Goal: Task Accomplishment & Management: Manage account settings

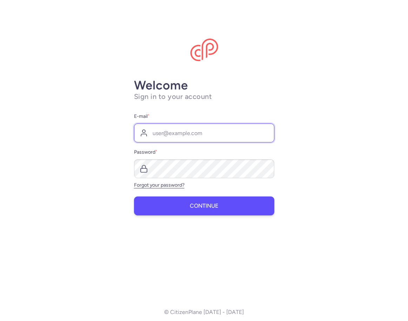
type input "[EMAIL_ADDRESS][DOMAIN_NAME]"
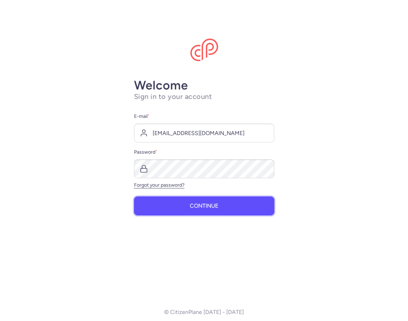
click at [216, 207] on span "Continue" at bounding box center [204, 206] width 28 height 6
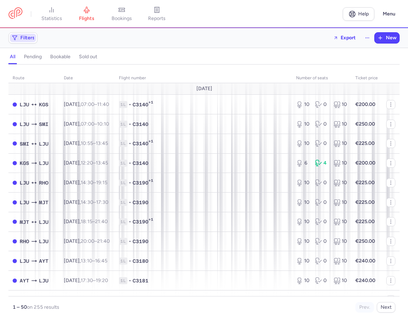
click at [27, 40] on span "Filters" at bounding box center [27, 38] width 14 height 6
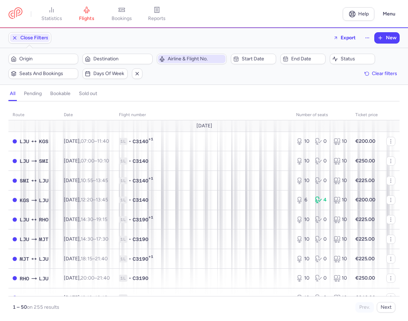
click at [190, 59] on span "Airline & Flight No." at bounding box center [196, 59] width 56 height 6
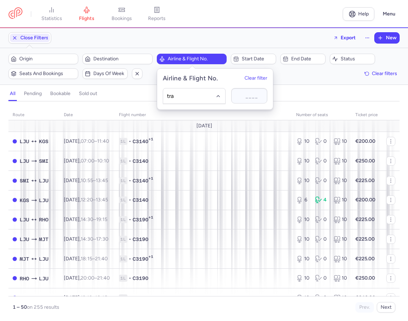
type input "trad"
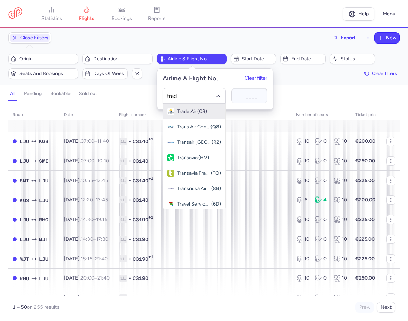
click at [193, 111] on span "Trade Air" at bounding box center [186, 112] width 19 height 6
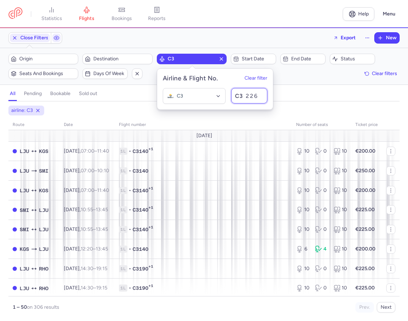
type input "226"
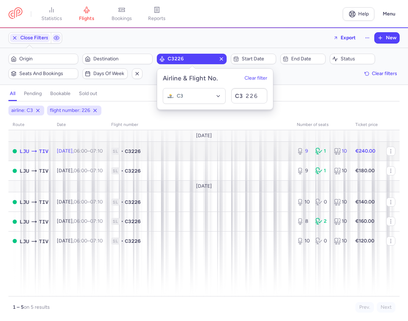
click at [366, 150] on strong "€240.00" at bounding box center [365, 151] width 20 height 6
click at [246, 145] on td "1L • C3226" at bounding box center [199, 151] width 185 height 20
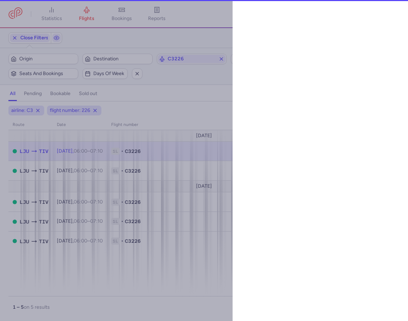
select select "days"
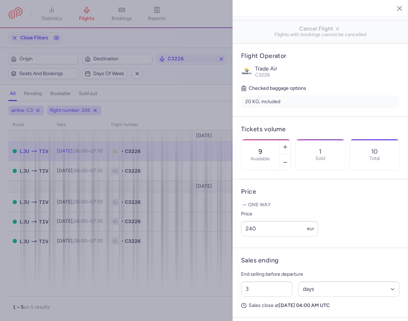
scroll to position [181, 0]
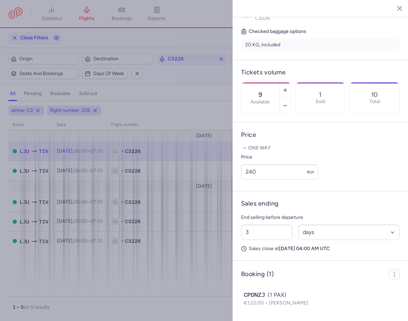
click at [170, 273] on div at bounding box center [204, 160] width 408 height 321
click at [392, 7] on icon "button" at bounding box center [393, 8] width 7 height 7
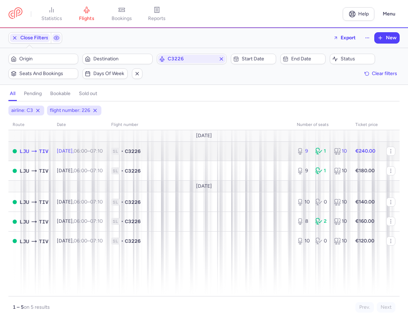
click at [365, 149] on strong "€240.00" at bounding box center [365, 151] width 20 height 6
click at [364, 147] on td "€240.00" at bounding box center [366, 151] width 31 height 20
select select "days"
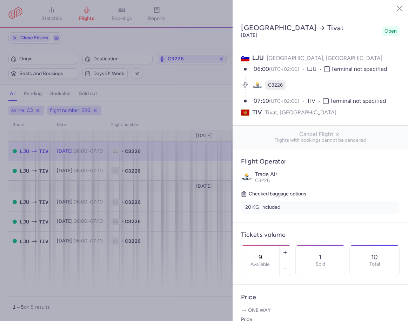
click at [200, 268] on div at bounding box center [204, 160] width 408 height 321
click at [204, 213] on div at bounding box center [204, 160] width 408 height 321
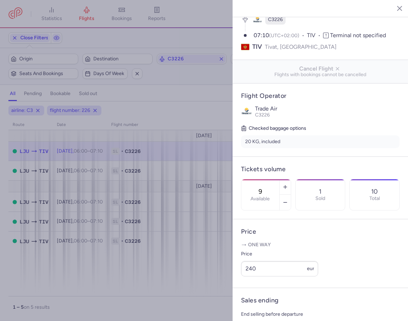
scroll to position [181, 0]
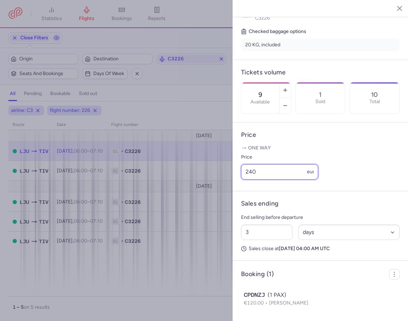
drag, startPoint x: 223, startPoint y: 173, endPoint x: 205, endPoint y: 172, distance: 17.9
click at [205, 172] on div "statistics flights bookings reports Help Menu Close Filters Export New Filters …" at bounding box center [204, 160] width 408 height 321
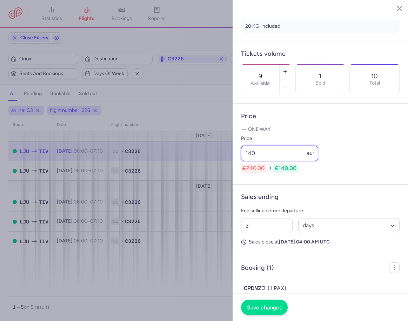
type input "140"
click at [264, 307] on span "Save changes" at bounding box center [264, 307] width 35 height 6
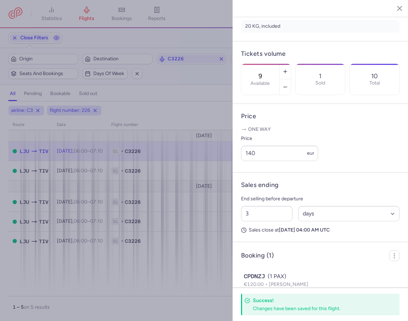
click at [198, 235] on div at bounding box center [204, 160] width 408 height 321
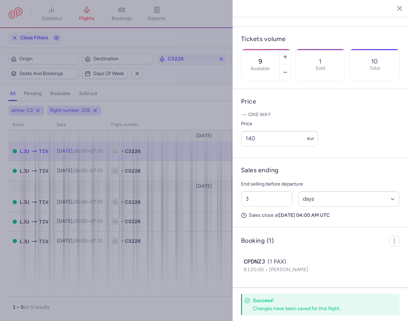
scroll to position [214, 0]
click at [205, 261] on div at bounding box center [204, 160] width 408 height 321
click at [290, 301] on h4 "Success!" at bounding box center [318, 300] width 131 height 7
click at [264, 136] on input "140" at bounding box center [279, 138] width 77 height 15
click at [361, 135] on div "Price 140 eur" at bounding box center [320, 132] width 158 height 27
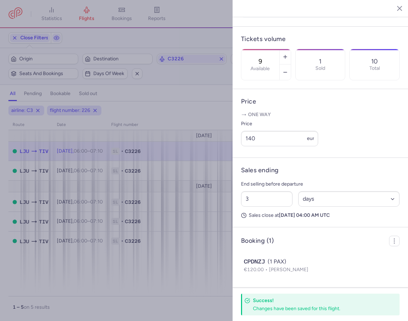
click at [220, 274] on div at bounding box center [204, 160] width 408 height 321
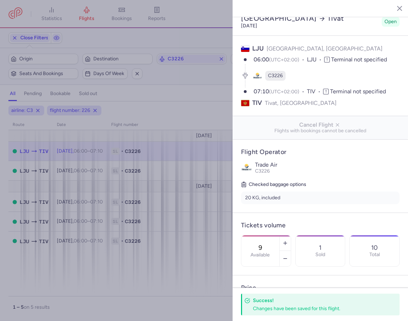
scroll to position [0, 0]
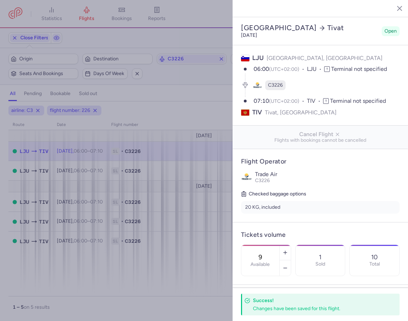
click at [394, 6] on icon "button" at bounding box center [393, 8] width 7 height 7
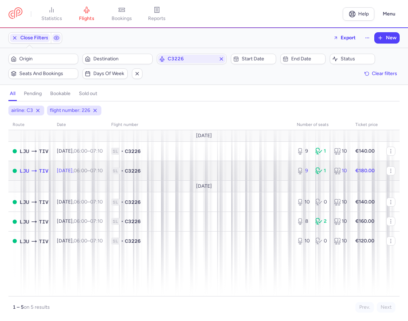
click at [260, 168] on span "1L • C3226" at bounding box center [199, 170] width 177 height 7
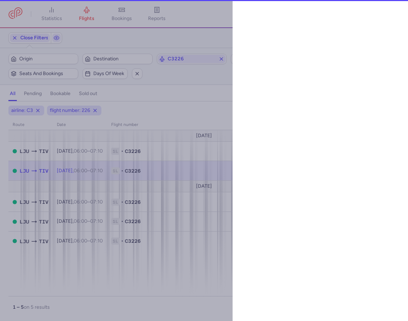
select select "days"
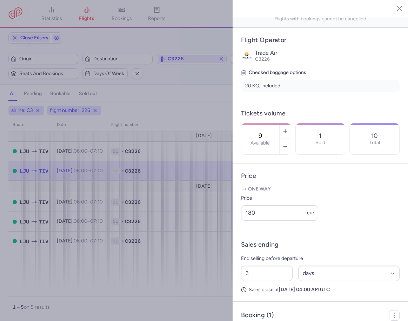
scroll to position [175, 0]
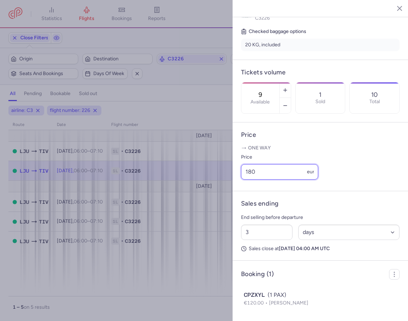
drag, startPoint x: 260, startPoint y: 179, endPoint x: 227, endPoint y: 175, distance: 32.8
click at [227, 175] on div "statistics flights bookings reports Help Menu Close Filters Export New Filters …" at bounding box center [204, 160] width 408 height 321
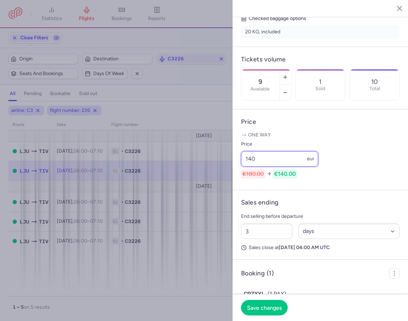
type input "140"
click at [258, 308] on span "Save changes" at bounding box center [264, 307] width 35 height 6
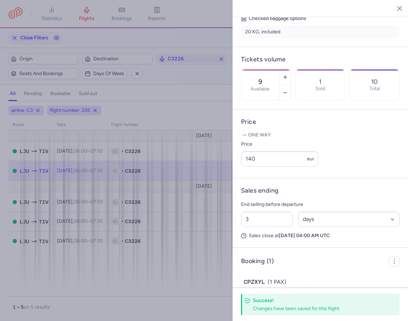
click at [396, 8] on icon "button" at bounding box center [393, 8] width 7 height 7
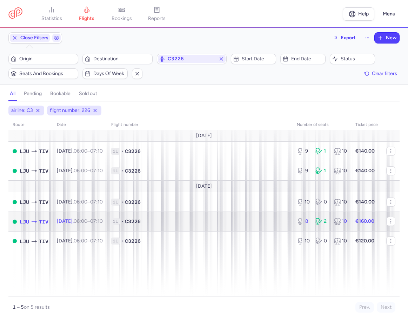
click at [262, 220] on span "1L • C3226" at bounding box center [199, 221] width 177 height 7
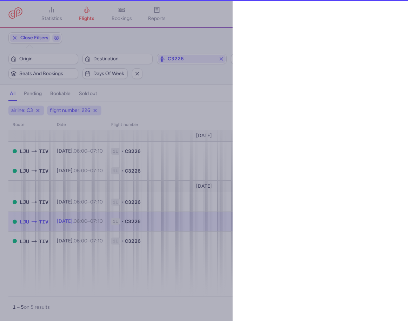
select select "days"
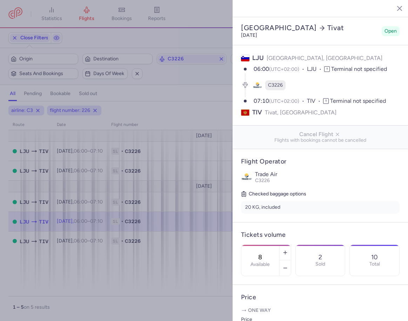
click at [218, 265] on div at bounding box center [204, 160] width 408 height 321
click at [203, 147] on div at bounding box center [204, 160] width 408 height 321
click at [396, 11] on icon "button" at bounding box center [393, 8] width 7 height 7
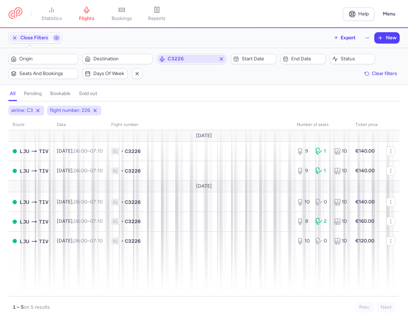
click at [191, 54] on button "C3226" at bounding box center [192, 59] width 70 height 11
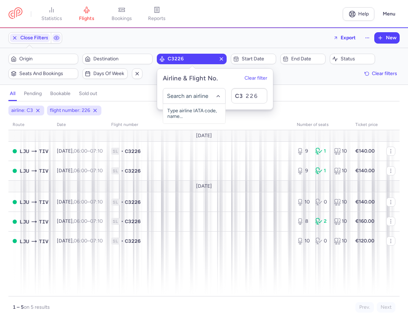
click at [194, 96] on input "-searchbox" at bounding box center [193, 96] width 55 height 8
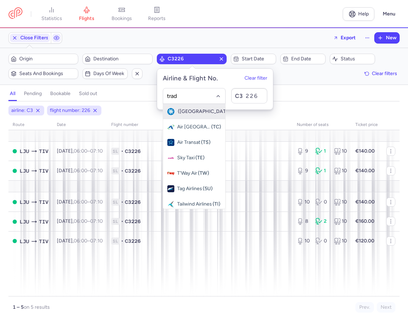
type input "trade"
click at [194, 109] on span "Trade Air" at bounding box center [186, 112] width 19 height 6
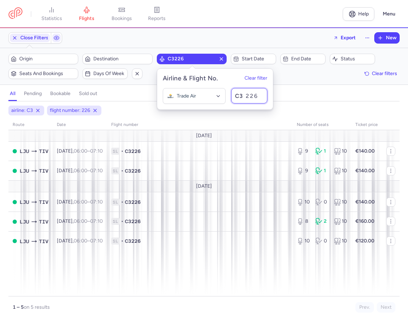
drag, startPoint x: 255, startPoint y: 95, endPoint x: 257, endPoint y: 115, distance: 20.1
click at [255, 95] on input "226" at bounding box center [249, 95] width 36 height 15
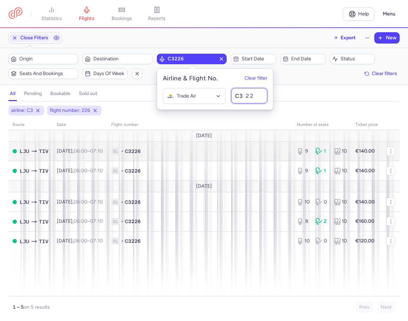
type input "227"
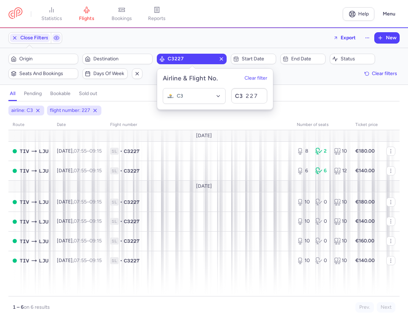
click at [286, 98] on div "all pending bookable sold out" at bounding box center [203, 95] width 391 height 12
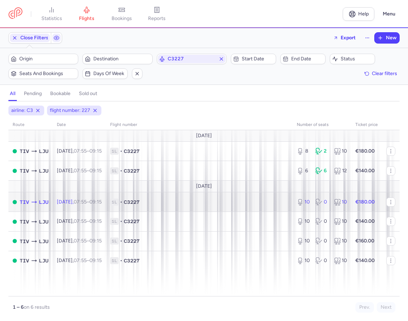
click at [224, 203] on span "1L • C3227" at bounding box center [199, 201] width 178 height 7
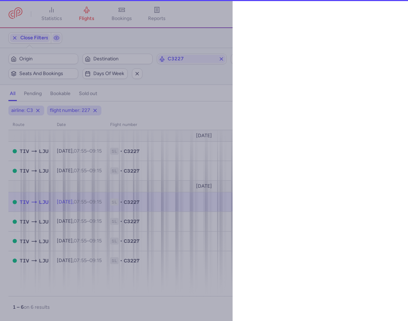
select select "days"
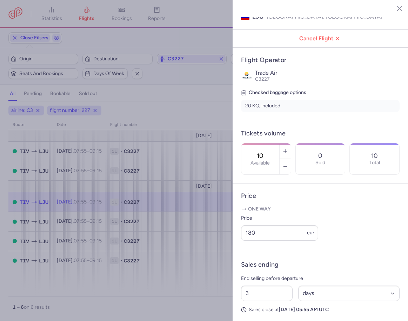
scroll to position [162, 0]
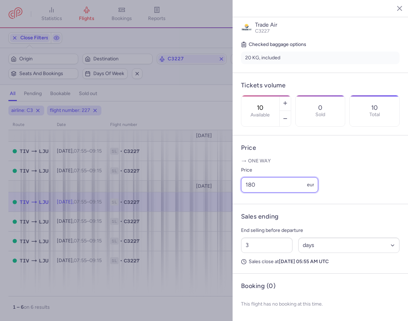
drag, startPoint x: 256, startPoint y: 186, endPoint x: 222, endPoint y: 185, distance: 34.0
click at [222, 185] on div "statistics flights bookings reports Help Menu Close Filters Export New Filters …" at bounding box center [204, 160] width 408 height 321
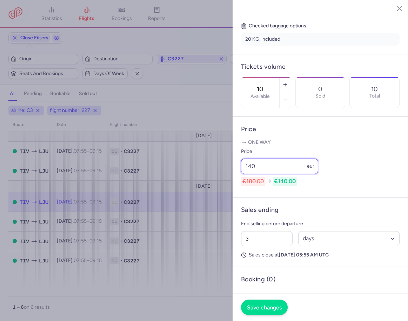
type input "140"
click at [251, 307] on span "Save changes" at bounding box center [264, 307] width 35 height 6
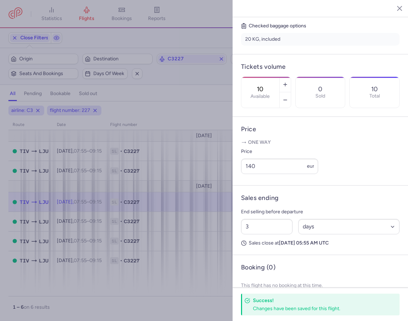
scroll to position [196, 0]
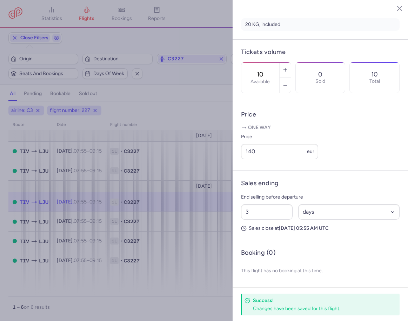
click at [395, 8] on icon "button" at bounding box center [393, 8] width 7 height 7
